Goal: Information Seeking & Learning: Learn about a topic

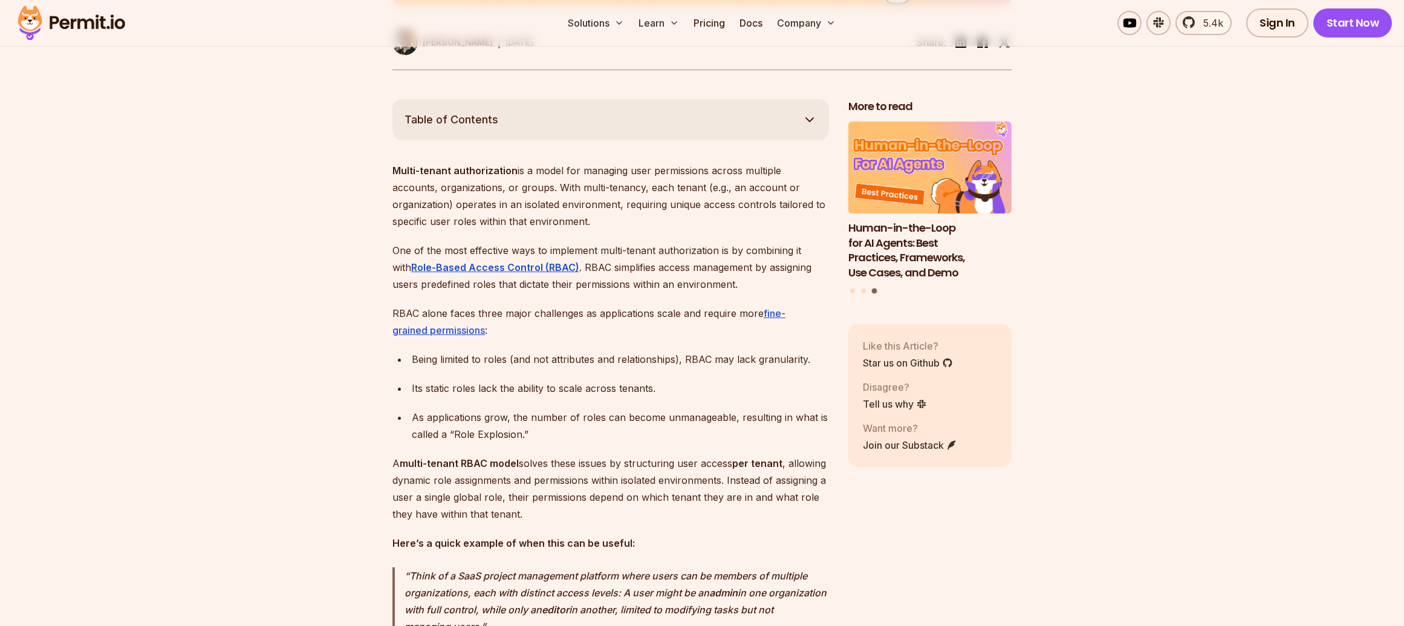
scroll to position [625, 0]
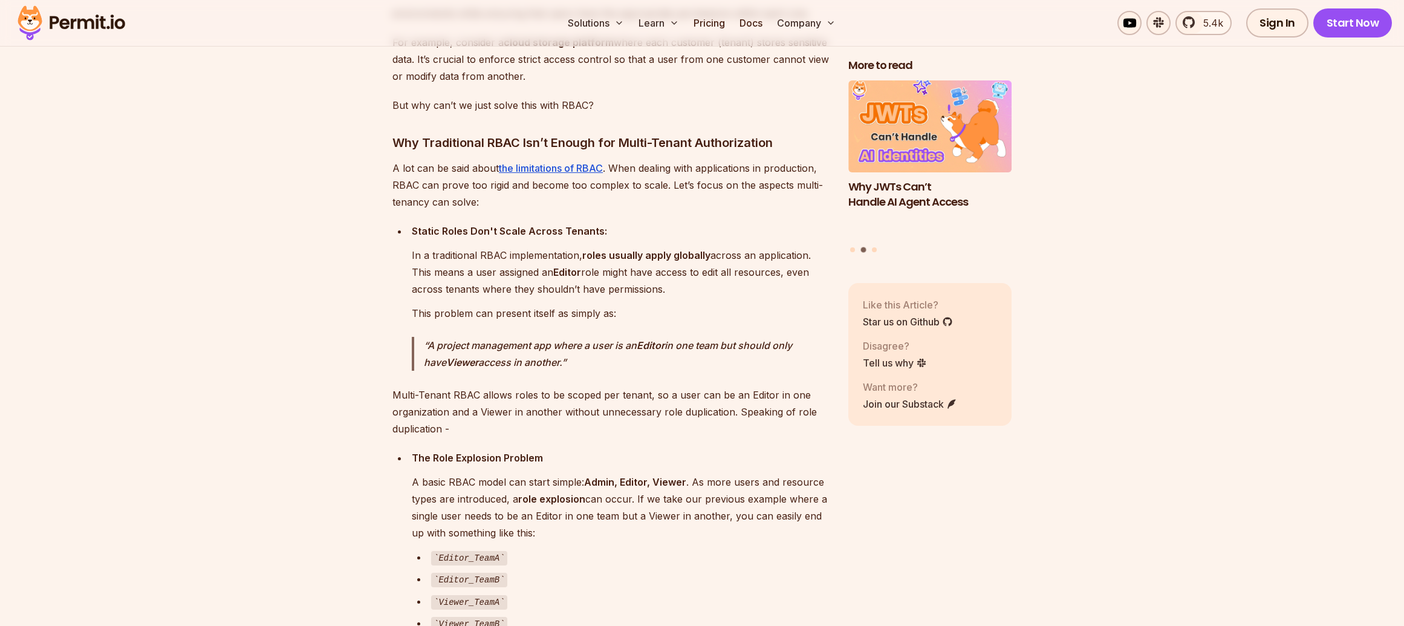
scroll to position [1675, 0]
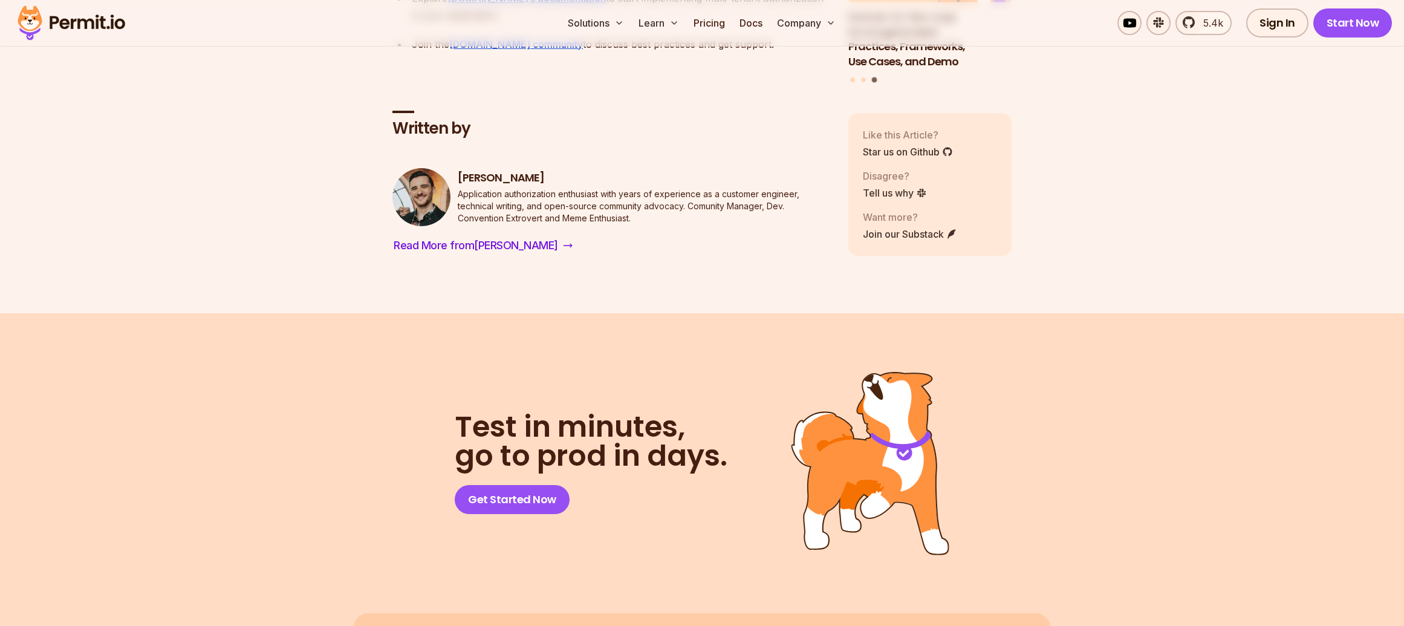
scroll to position [9219, 0]
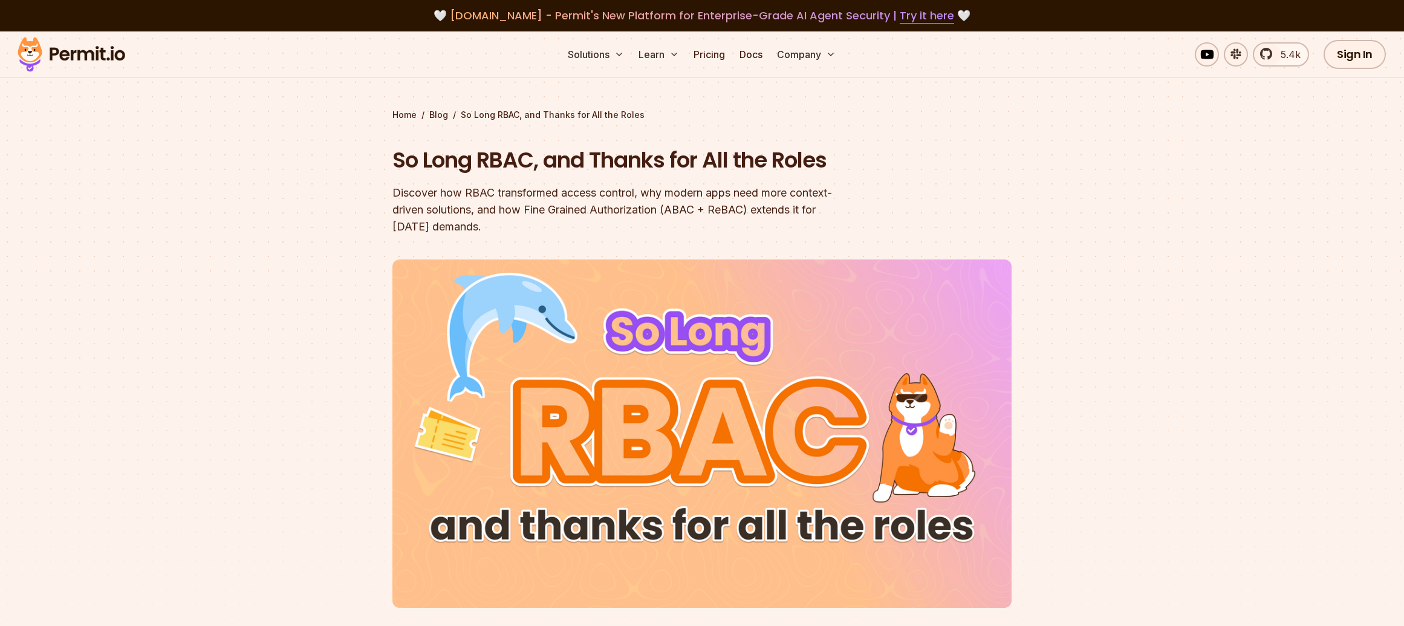
click at [184, 444] on div at bounding box center [702, 484] width 1404 height 436
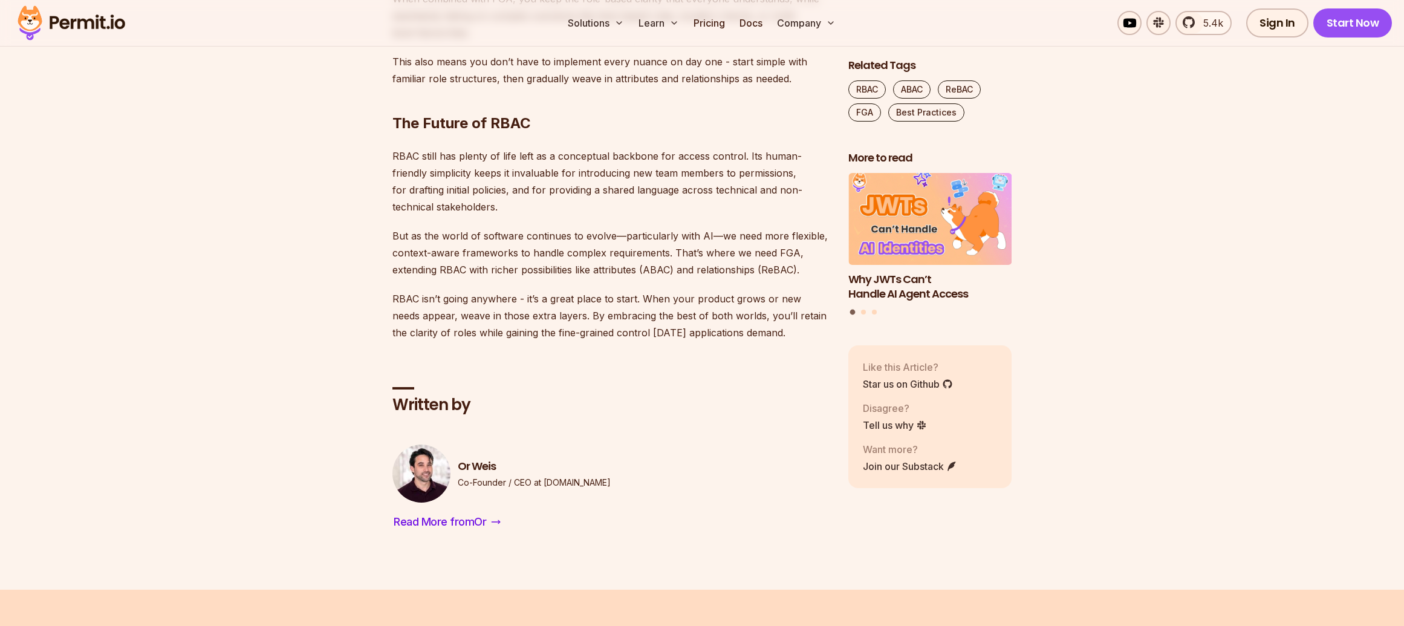
scroll to position [3882, 0]
